Goal: Transaction & Acquisition: Purchase product/service

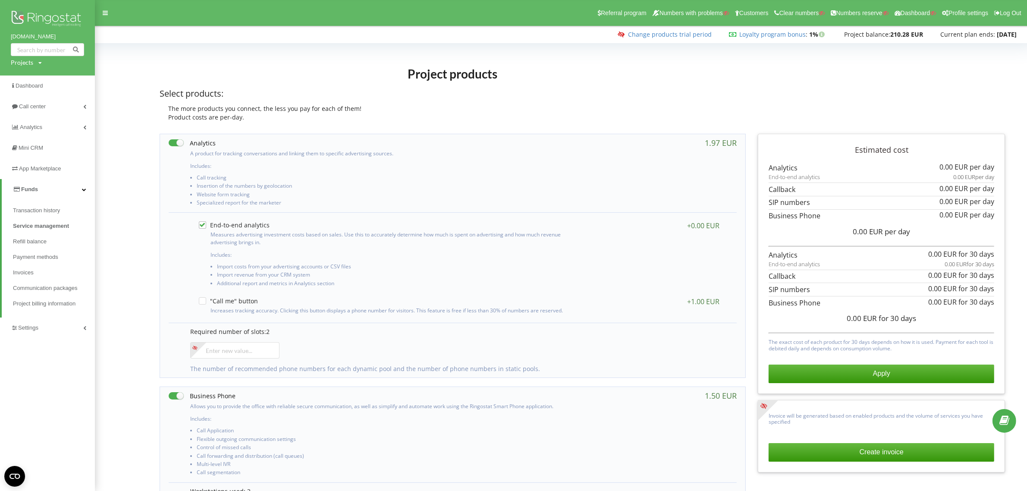
click at [17, 63] on div "Projects" at bounding box center [22, 62] width 22 height 9
drag, startPoint x: 36, startPoint y: 76, endPoint x: 63, endPoint y: 76, distance: 26.7
click at [37, 76] on input "text" at bounding box center [37, 80] width 43 height 13
paste input "[DOMAIN_NAME]"
type input "[DOMAIN_NAME]"
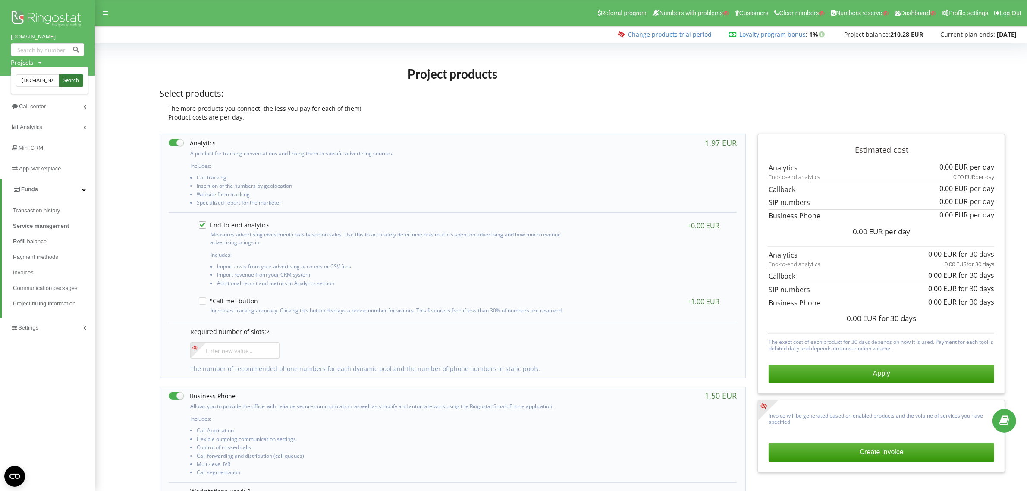
click at [70, 78] on span "Search" at bounding box center [71, 81] width 16 height 8
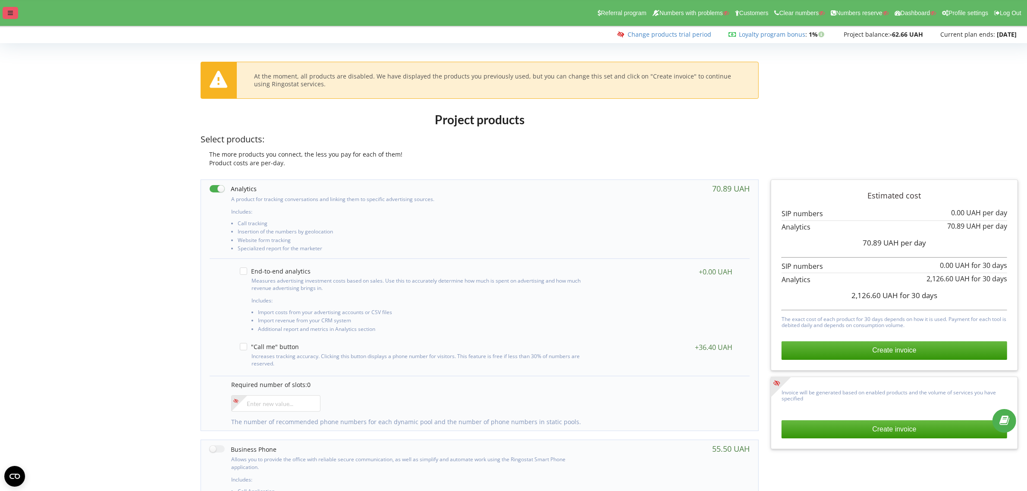
click at [8, 13] on icon at bounding box center [10, 13] width 5 height 6
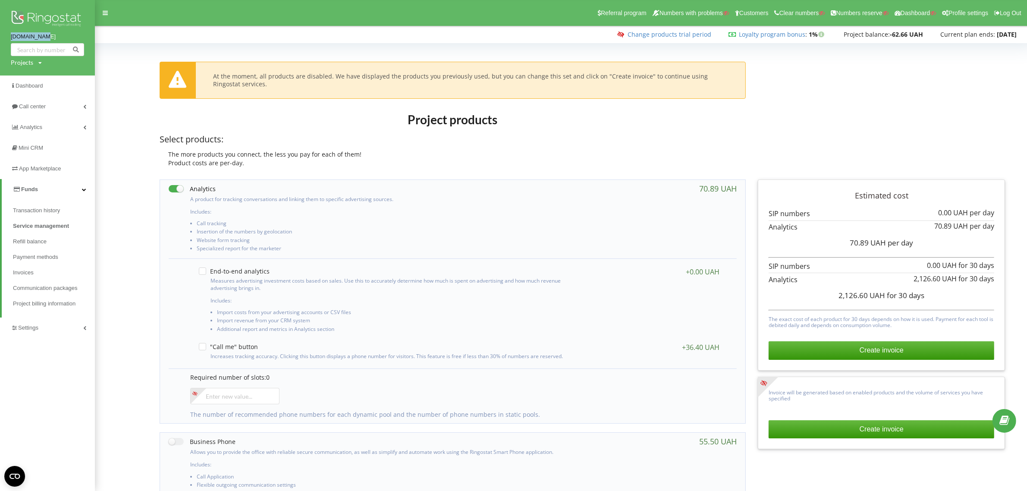
drag, startPoint x: 9, startPoint y: 35, endPoint x: 67, endPoint y: 35, distance: 58.2
click at [67, 35] on div "na.890m.com Projects Search" at bounding box center [47, 37] width 95 height 75
copy link "[DOMAIN_NAME]"
click at [668, 34] on link "Change products trial period" at bounding box center [670, 34] width 84 height 8
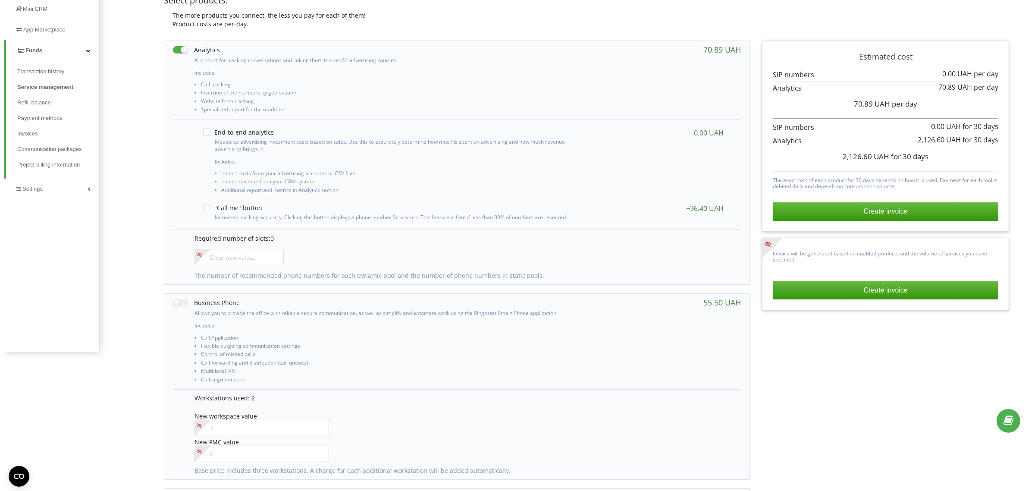
scroll to position [162, 0]
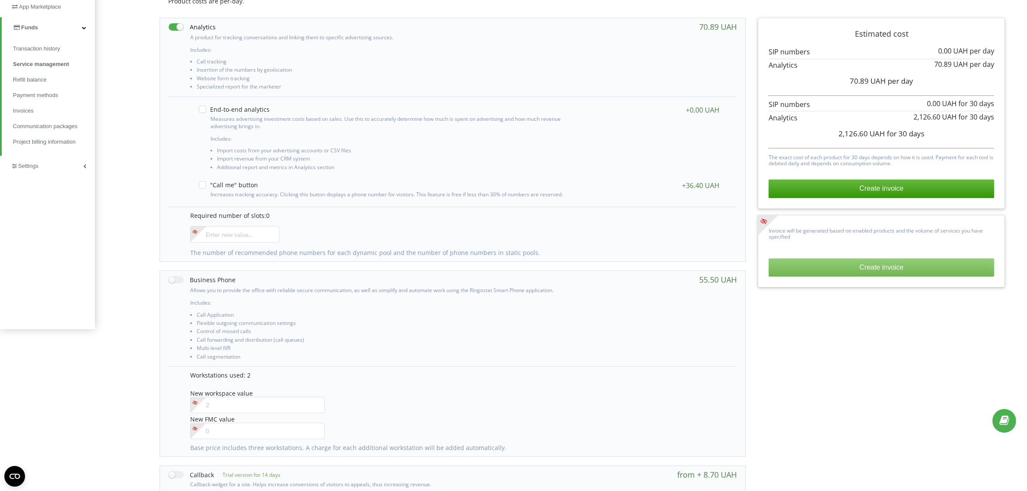
click at [882, 268] on button "Create invoice" at bounding box center [882, 267] width 226 height 18
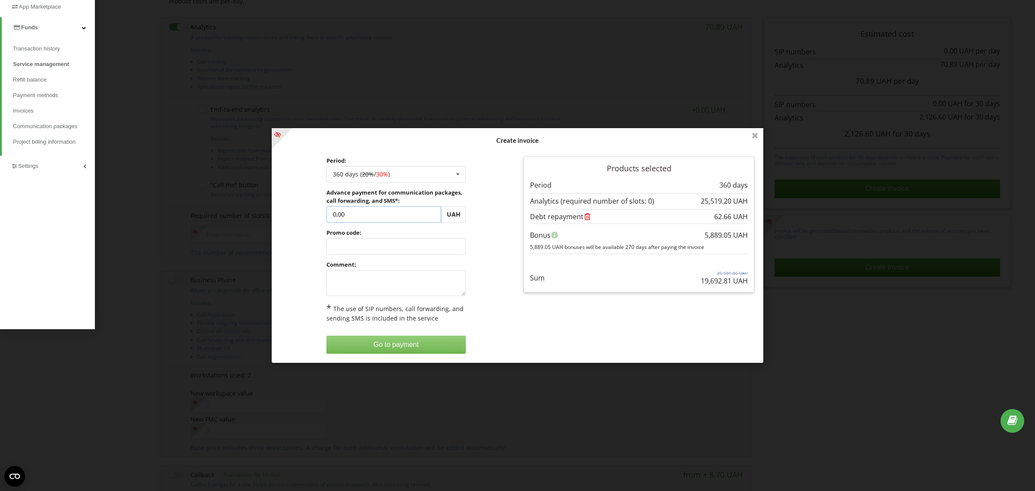
drag, startPoint x: 374, startPoint y: 213, endPoint x: 307, endPoint y: 212, distance: 67.3
click at [307, 212] on div "Period: 360 days ( 20% / 30% ) Refill the balance without period 30 days 20% / …" at bounding box center [396, 255] width 243 height 209
type input "2"
type input "500"
click at [298, 228] on div "Processing... Create invoice Period: 360 days ( 20% / 30% ) Refill the balance …" at bounding box center [518, 245] width 492 height 235
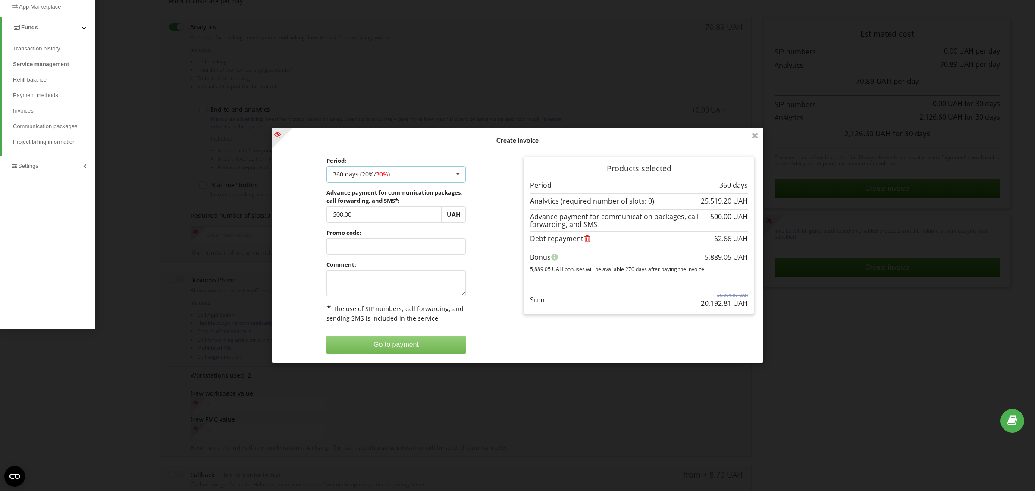
click at [420, 175] on div "360 days ( 20% / 30% ) Refill the balance without period 30 days 90 days 20% / …" at bounding box center [396, 174] width 140 height 16
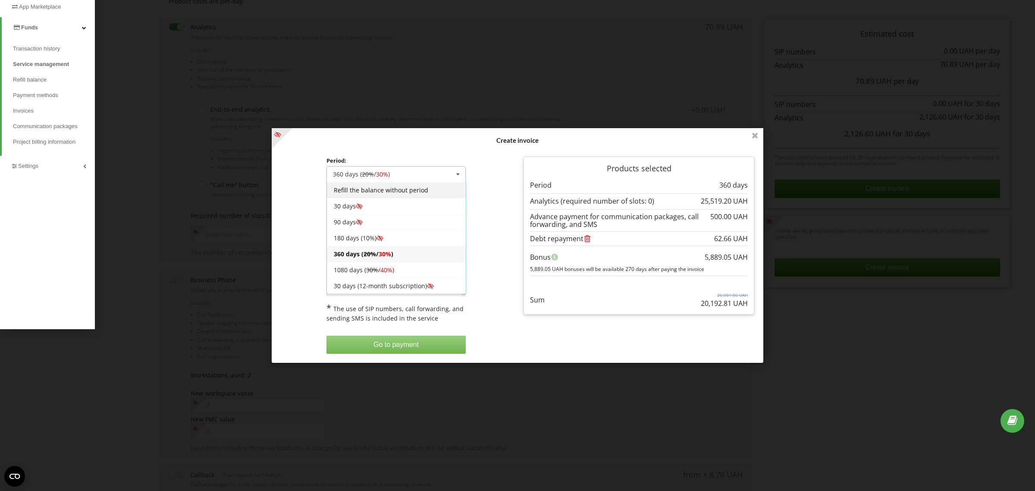
click at [356, 190] on div "Refill the balance without period" at bounding box center [396, 190] width 139 height 16
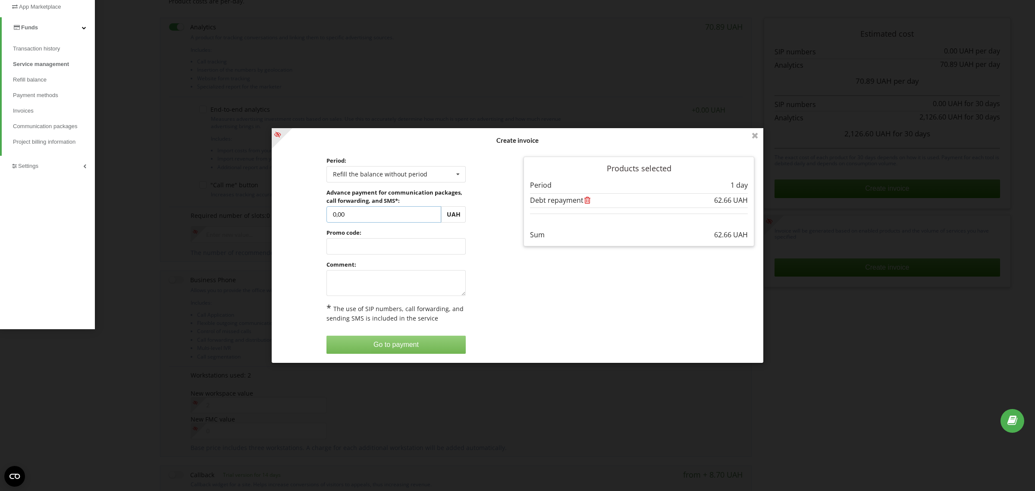
drag, startPoint x: 366, startPoint y: 215, endPoint x: 318, endPoint y: 213, distance: 47.9
click at [318, 213] on div "Period: Refill the balance without period Refill the balance without period 30 …" at bounding box center [396, 255] width 243 height 209
type input "500"
click at [388, 286] on div "Processing... Create invoice Period: Refill the balance without period Refill t…" at bounding box center [518, 245] width 492 height 235
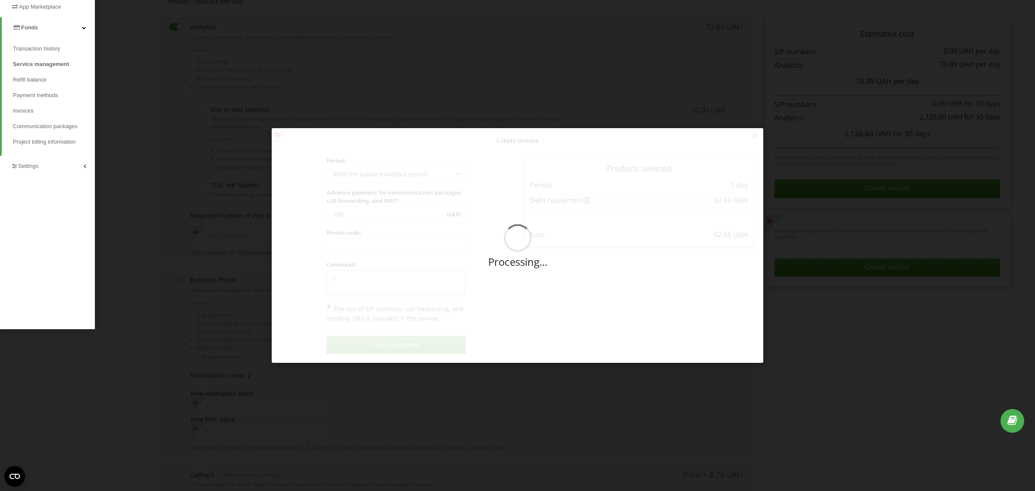
type textarea "те"
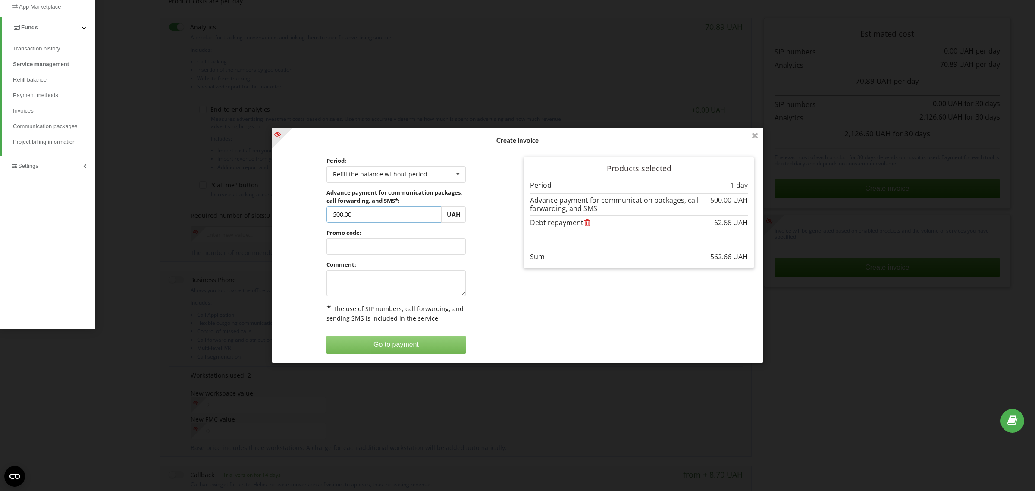
drag, startPoint x: 369, startPoint y: 217, endPoint x: 311, endPoint y: 215, distance: 58.3
click at [311, 215] on div "Period: Refill the balance without period Refill the balance without period 30 …" at bounding box center [396, 255] width 243 height 209
type input "200"
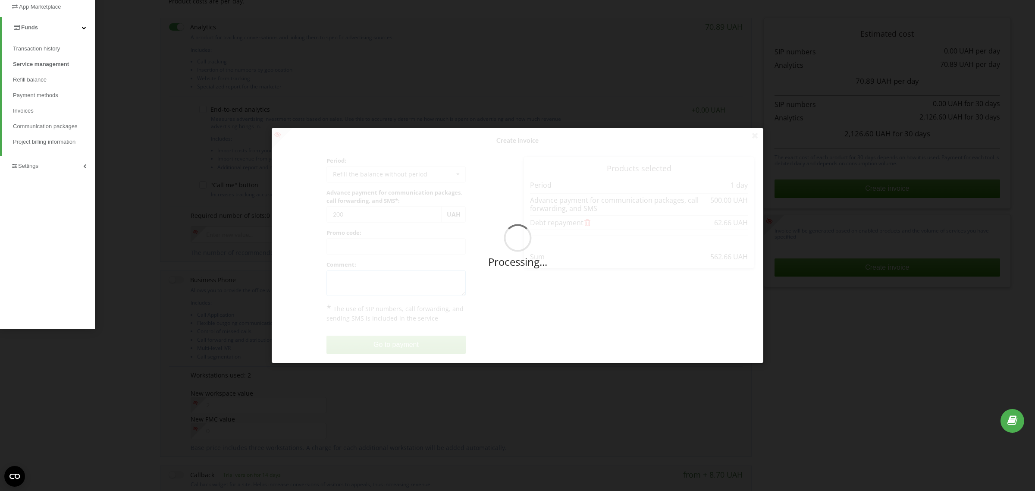
click at [360, 282] on div "Processing... Create invoice Period: Refill the balance without period Refill t…" at bounding box center [518, 245] width 492 height 235
type textarea "тестовий проєкт"
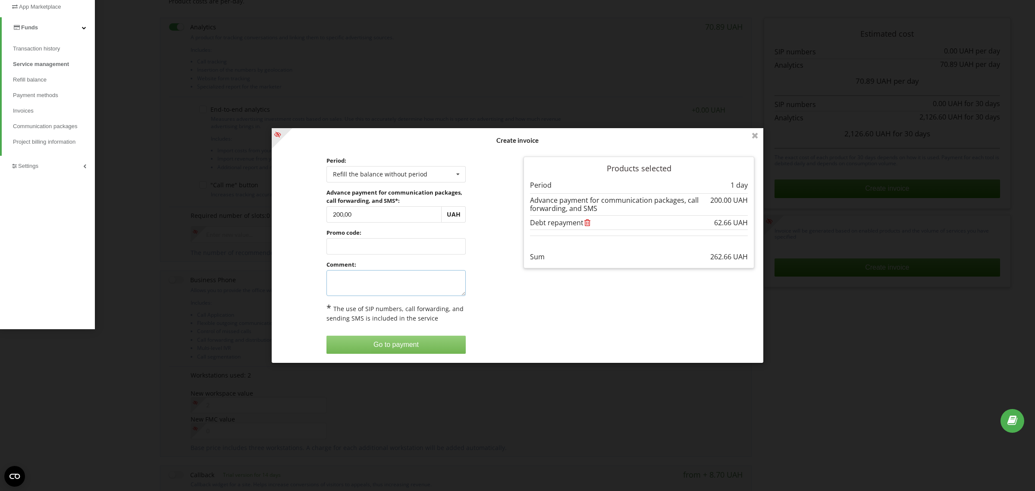
click at [384, 275] on textarea at bounding box center [396, 283] width 140 height 26
type textarea "тестовий проєкт"
click at [393, 344] on button "Go to payment" at bounding box center [396, 345] width 140 height 18
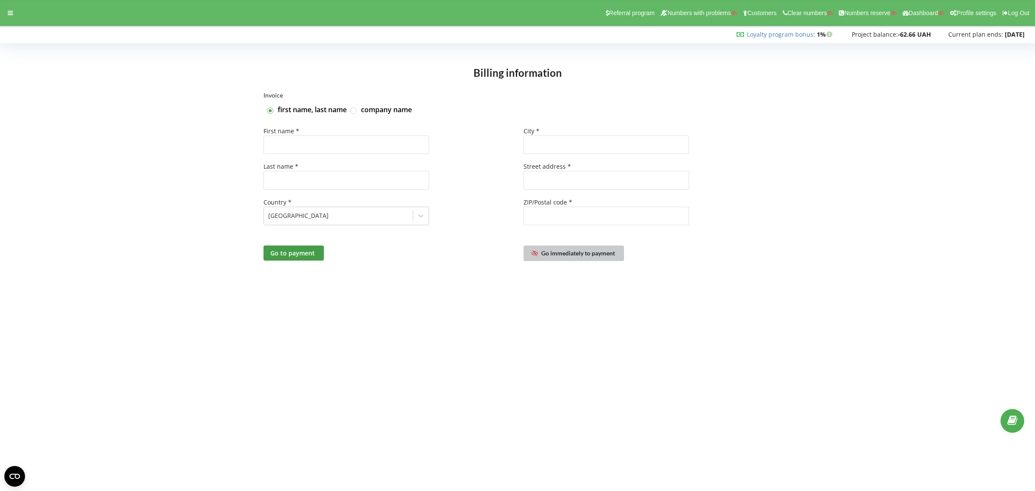
click at [593, 252] on span "Go immediately to payment" at bounding box center [578, 252] width 74 height 7
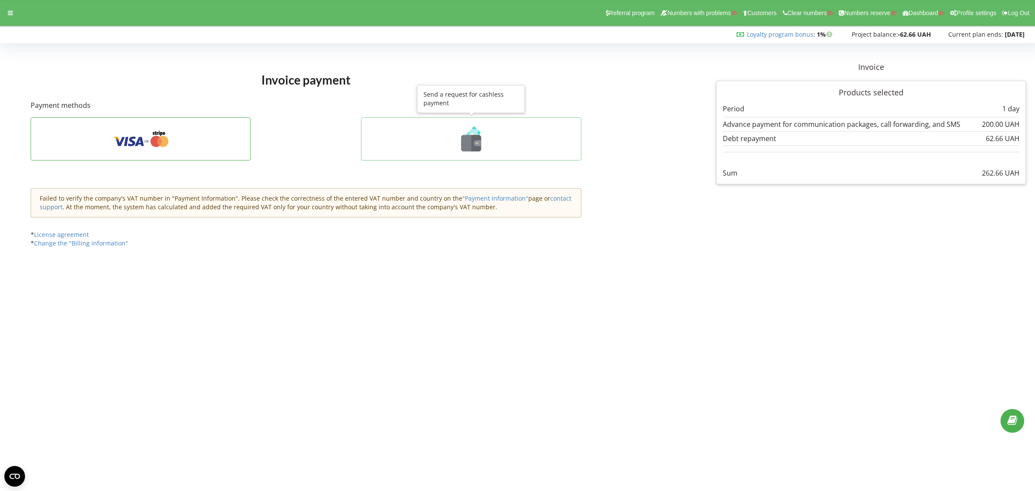
click at [462, 130] on icon at bounding box center [471, 138] width 202 height 25
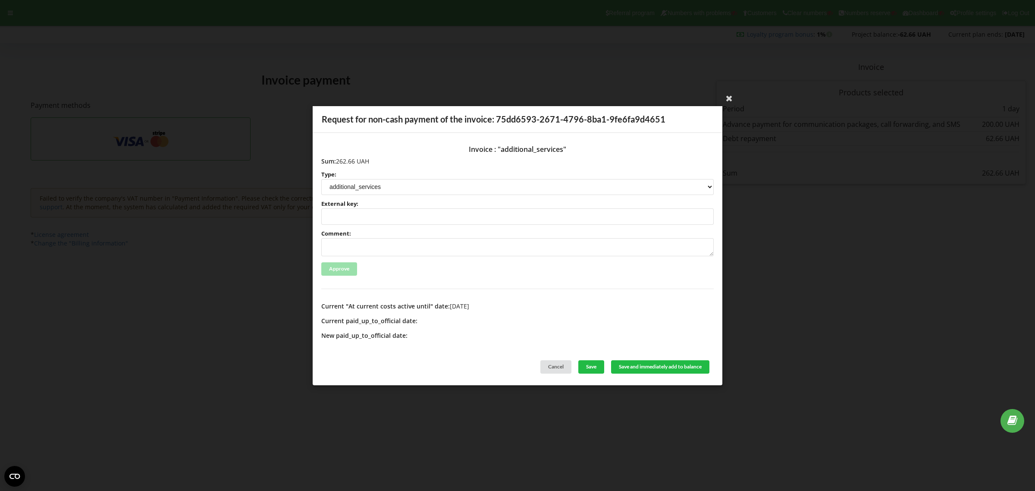
click at [399, 183] on select "license license_expansion license_expansion_and_prolongation additional_services" at bounding box center [517, 187] width 392 height 16
click at [411, 154] on div "Invoice : "additional_services"" at bounding box center [517, 149] width 392 height 16
click at [356, 218] on input "External key:" at bounding box center [517, 216] width 392 height 16
click at [354, 245] on textarea "Comment:" at bounding box center [517, 247] width 392 height 18
type textarea "тестовий проєкт"
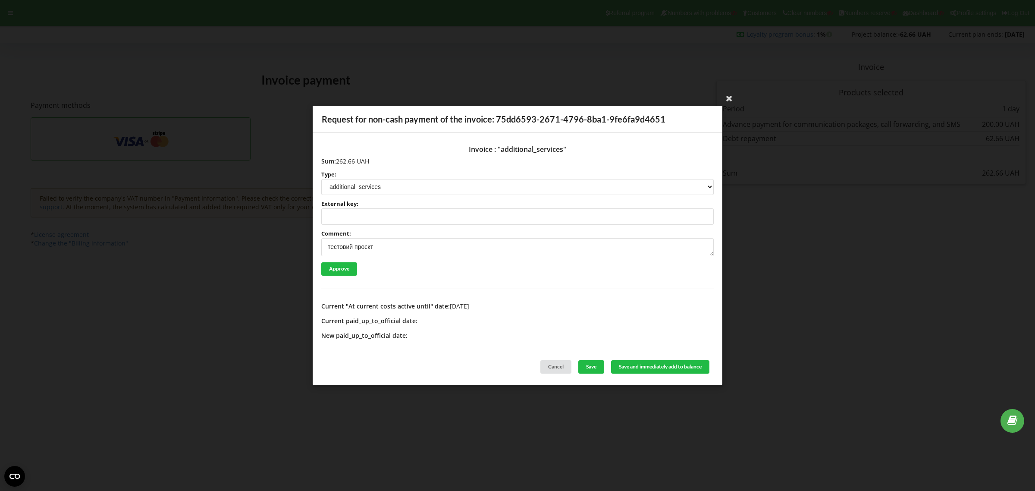
click at [414, 143] on div "Invoice : "additional_services"" at bounding box center [517, 149] width 392 height 16
click at [644, 366] on button "Save and immediately add to balance" at bounding box center [660, 366] width 98 height 13
